Goal: Find specific page/section: Find specific page/section

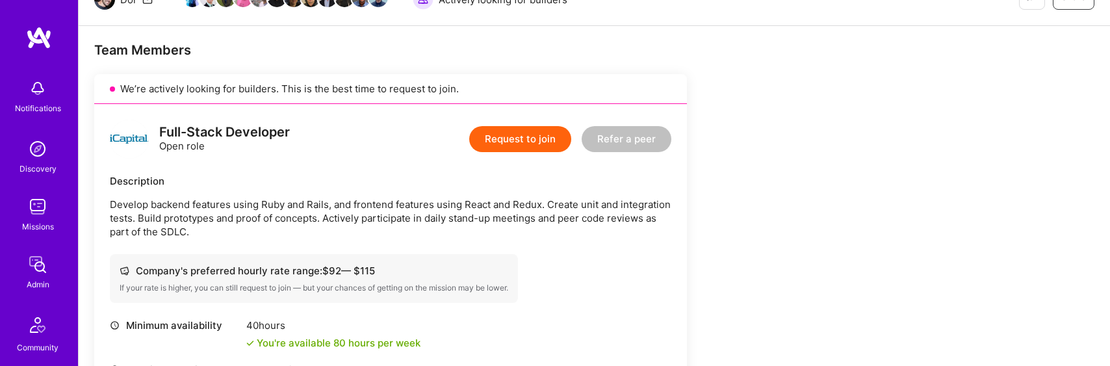
scroll to position [166, 0]
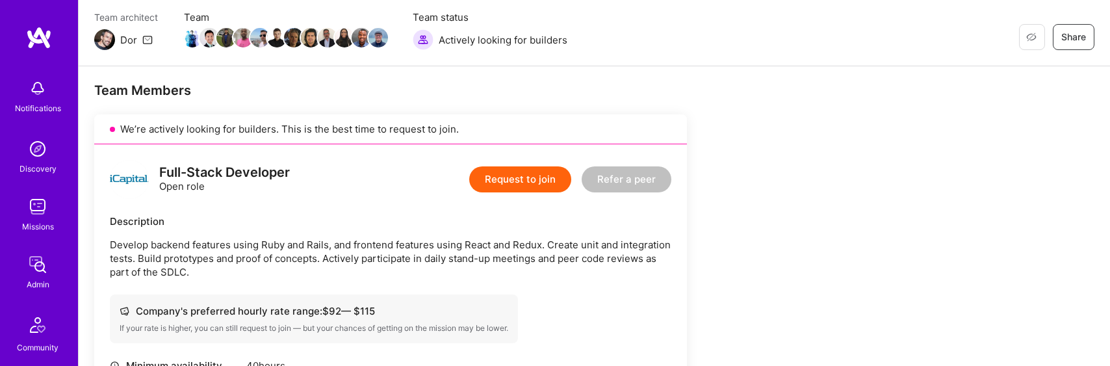
click at [231, 175] on div "Full-Stack Developer" at bounding box center [224, 173] width 131 height 14
copy div "Full-Stack Developer"
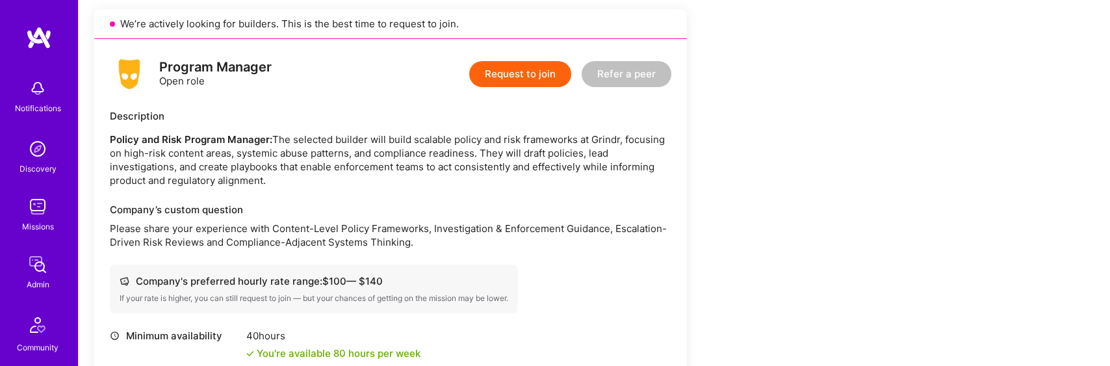
scroll to position [1261, 0]
click at [652, 222] on p "Please share your experience with Content-Level Policy Frameworks, Investigatio…" at bounding box center [390, 235] width 561 height 27
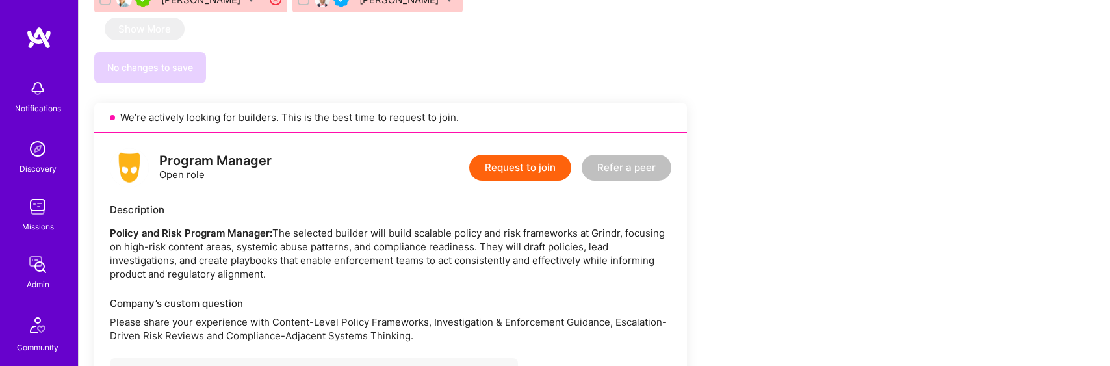
scroll to position [0, 0]
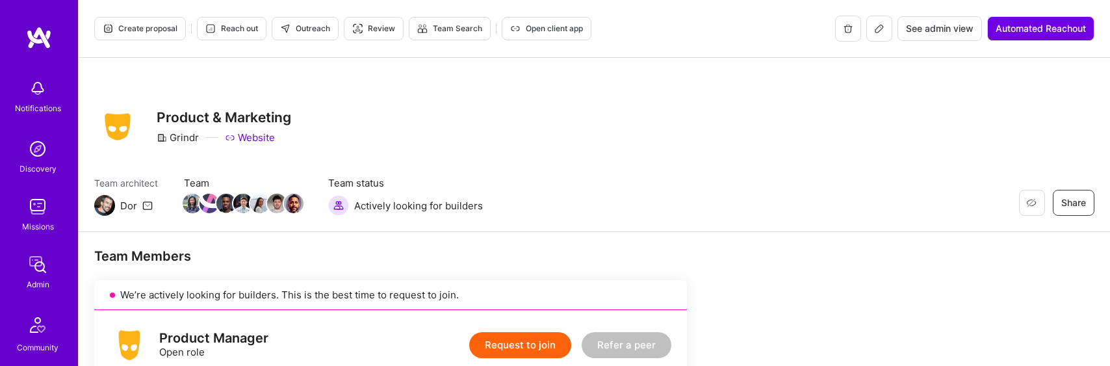
click at [215, 114] on h3 "Product & Marketing" at bounding box center [224, 117] width 134 height 16
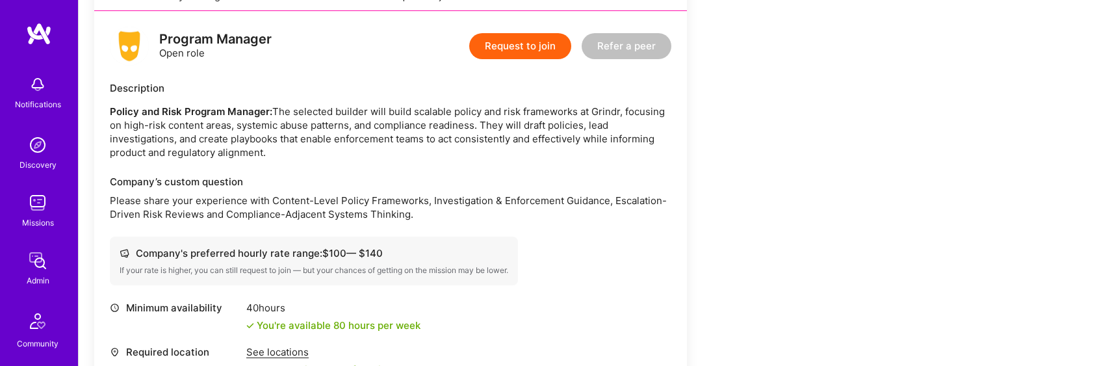
scroll to position [1288, 0]
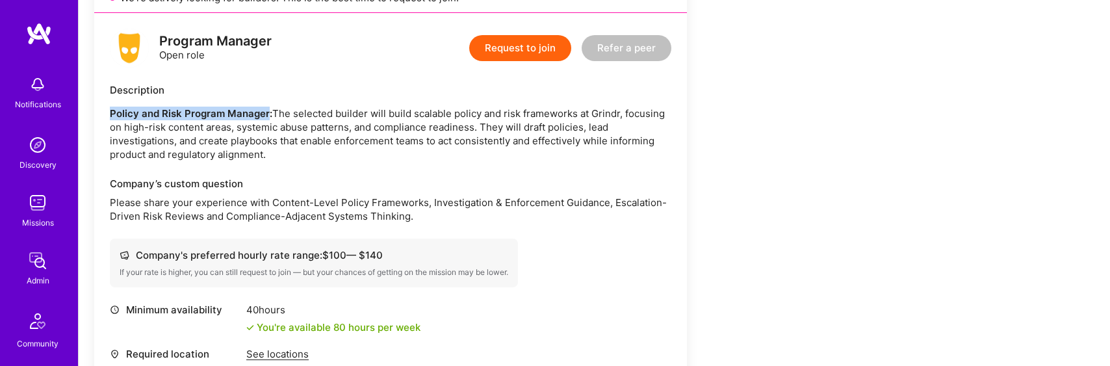
drag, startPoint x: 110, startPoint y: 98, endPoint x: 268, endPoint y: 99, distance: 157.2
click at [268, 107] on strong "Policy and Risk Program Manager:" at bounding box center [191, 113] width 162 height 12
copy strong "Policy and Risk Program Manager"
